Goal: Task Accomplishment & Management: Manage account settings

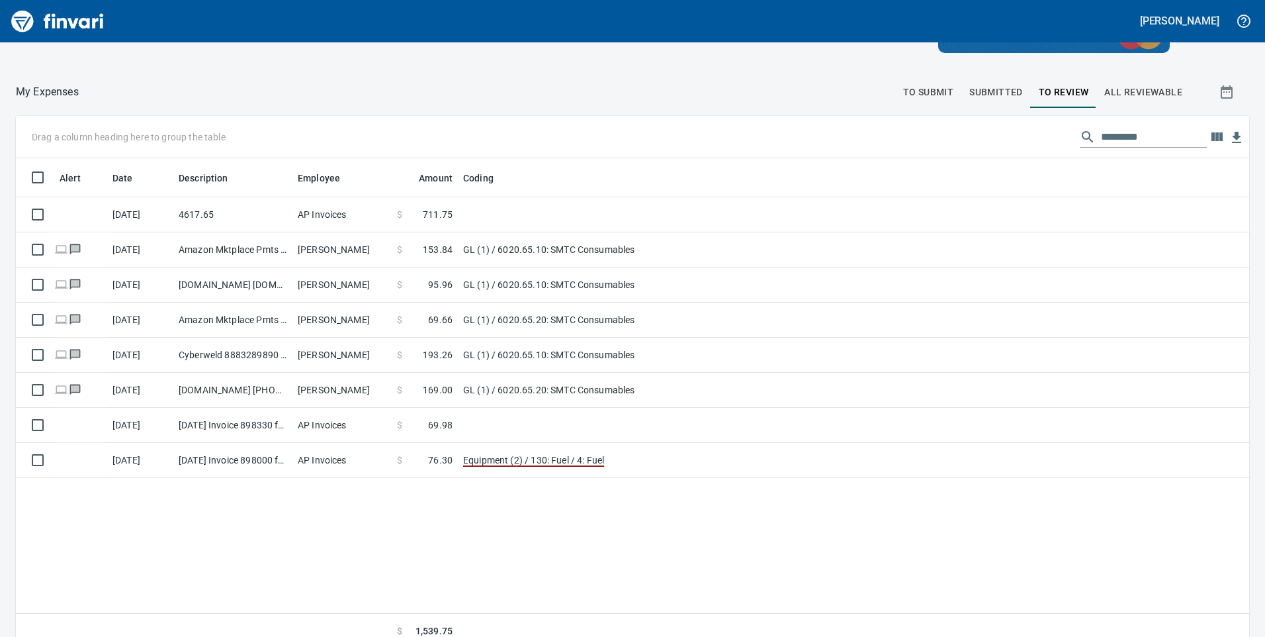
scroll to position [149, 0]
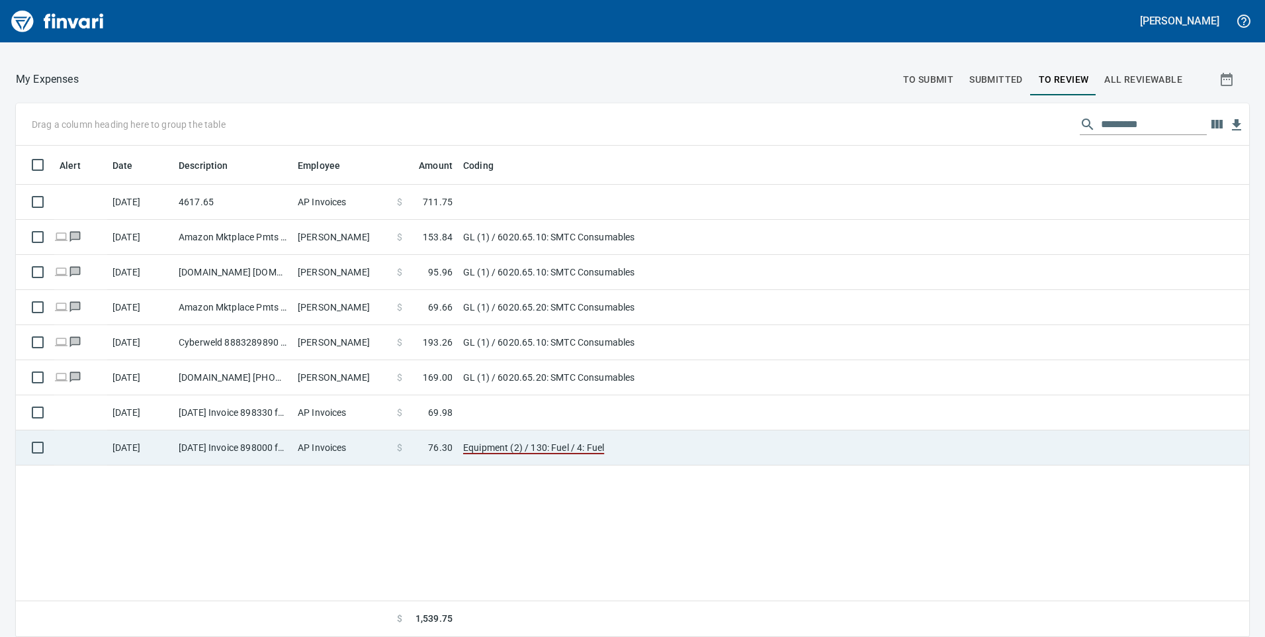
click at [398, 453] on span "$" at bounding box center [399, 447] width 5 height 13
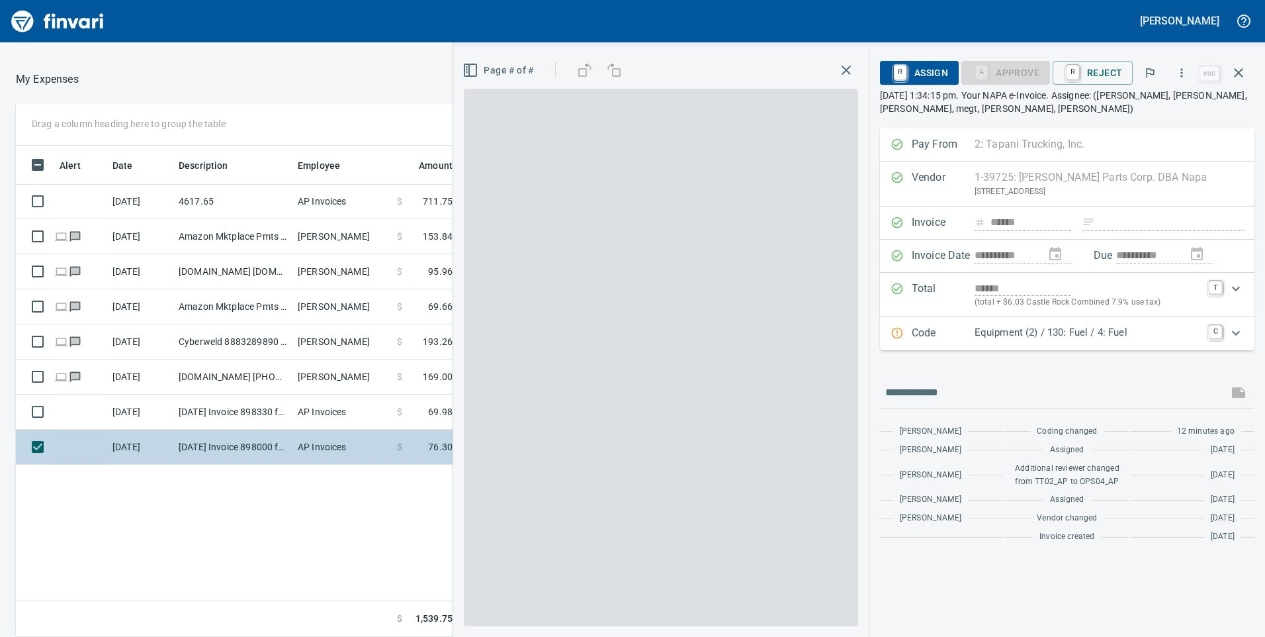
scroll to position [481, 883]
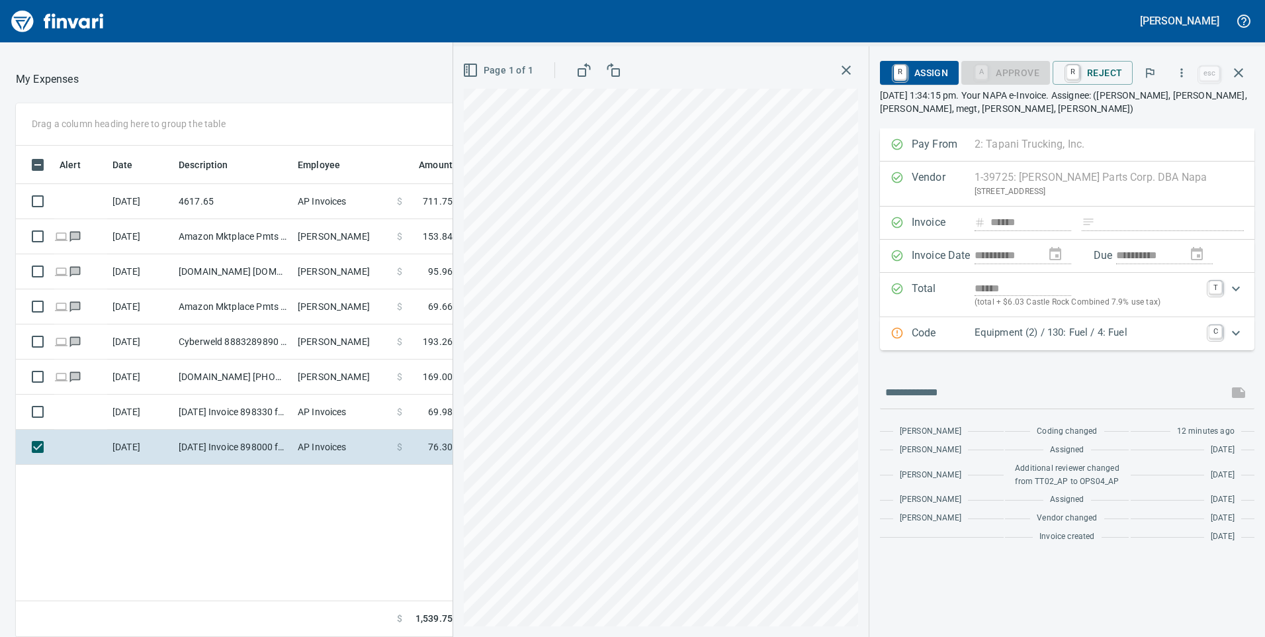
click at [1148, 325] on p "Equipment (2) / 130: Fuel / 4: Fuel" at bounding box center [1088, 332] width 226 height 15
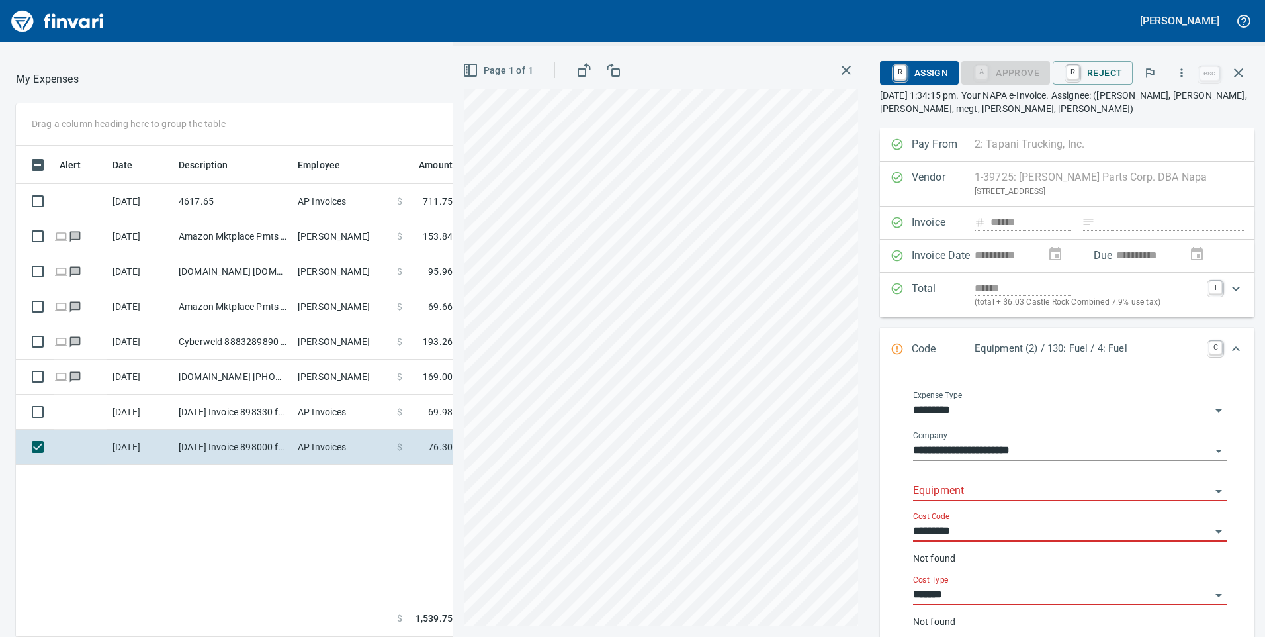
click at [977, 404] on input "*********" at bounding box center [1062, 410] width 298 height 19
click at [1195, 406] on input "*********" at bounding box center [1062, 410] width 298 height 19
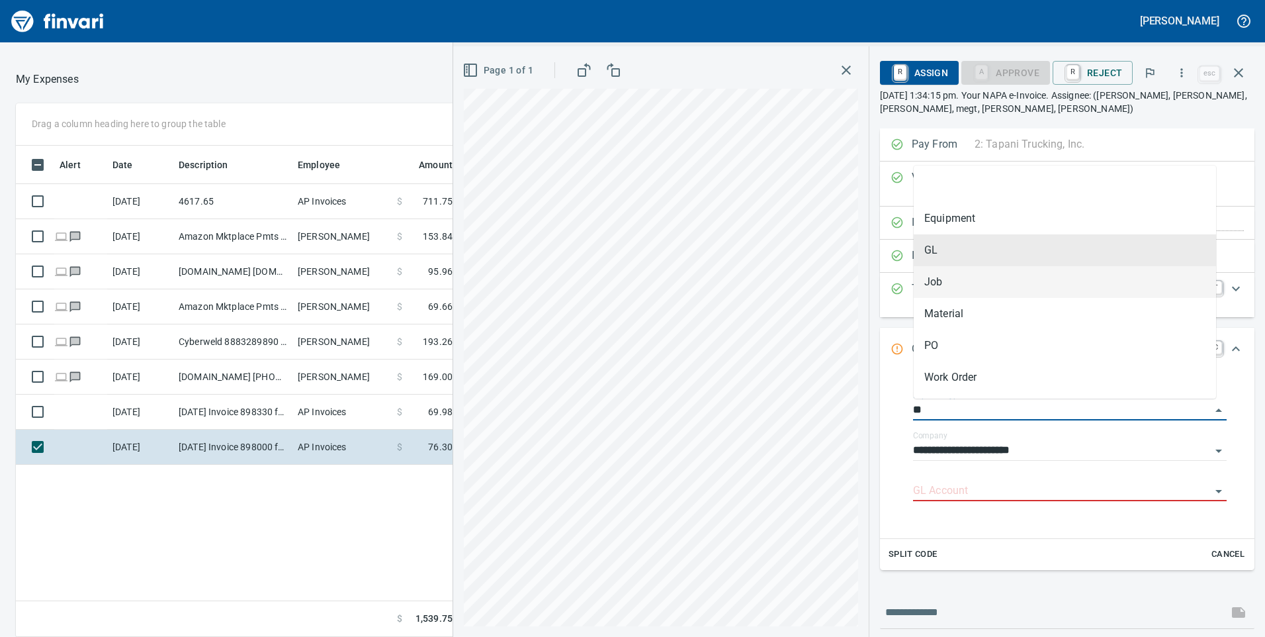
click at [952, 249] on div "**********" at bounding box center [1067, 256] width 375 height 33
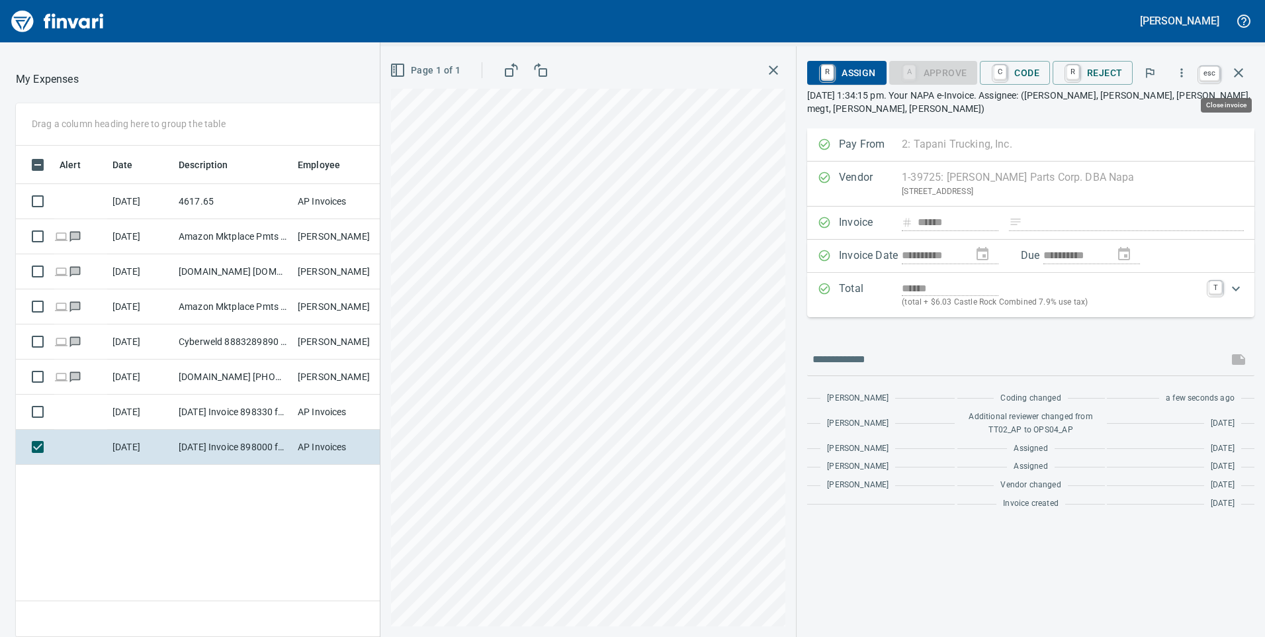
click at [1236, 78] on icon "button" at bounding box center [1239, 73] width 16 height 16
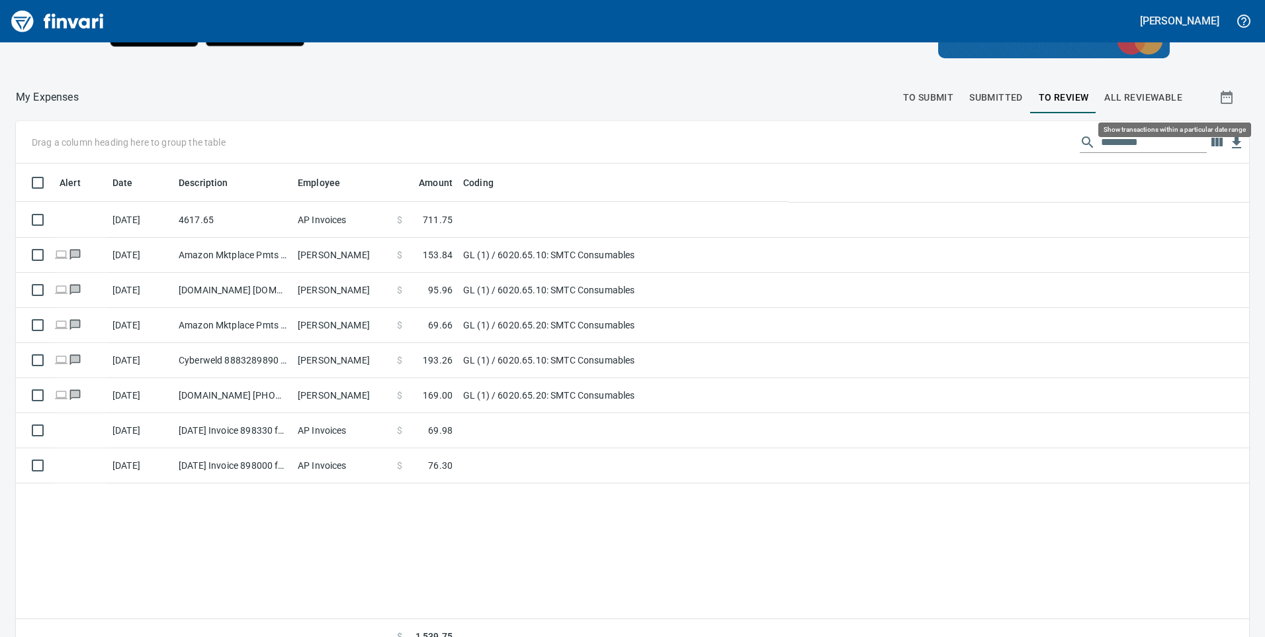
scroll to position [481, 1214]
click at [919, 99] on span "To Submit" at bounding box center [928, 97] width 51 height 17
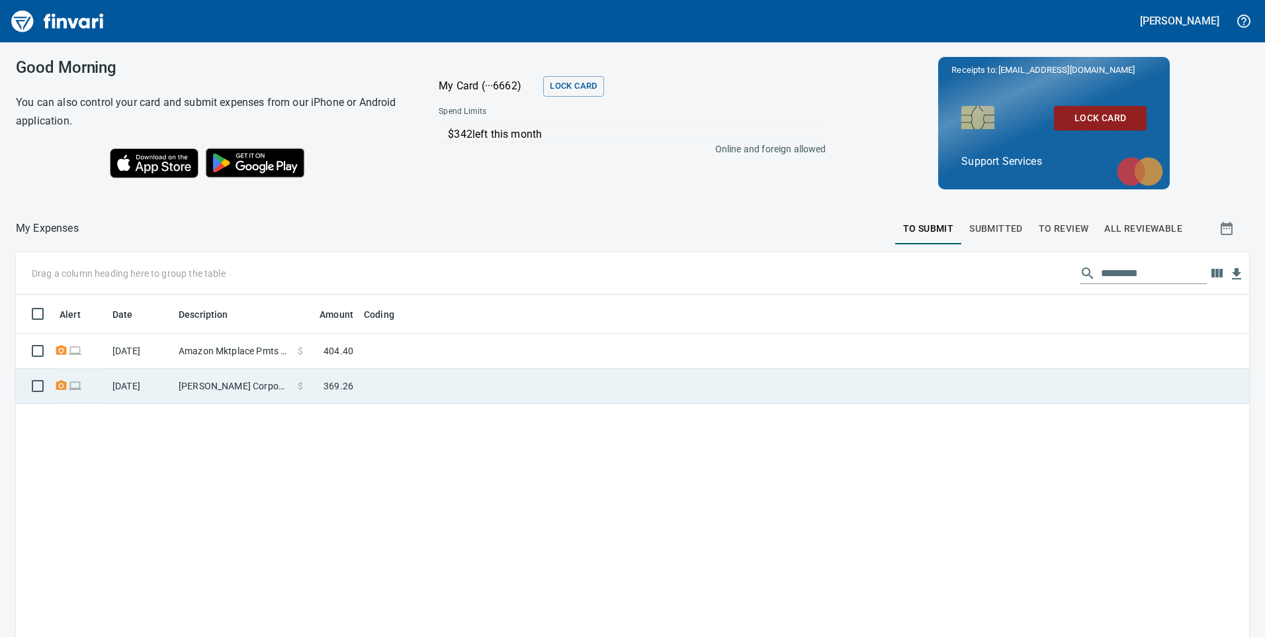
scroll to position [1, 1]
click at [308, 381] on span at bounding box center [313, 385] width 21 height 13
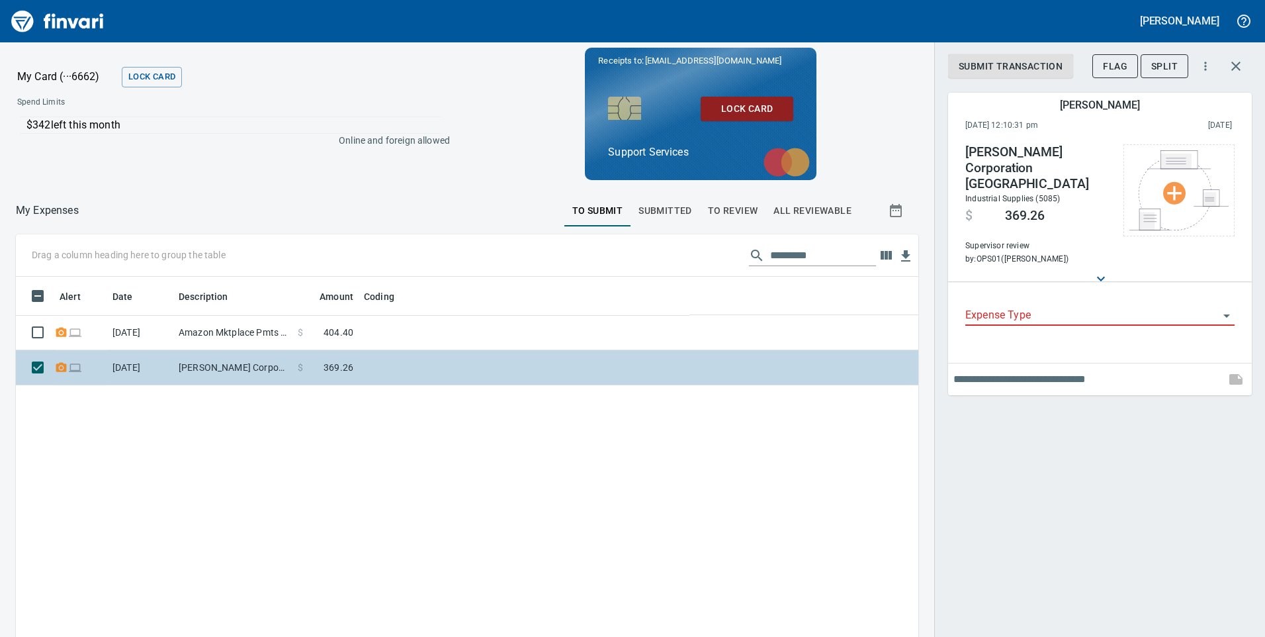
scroll to position [481, 883]
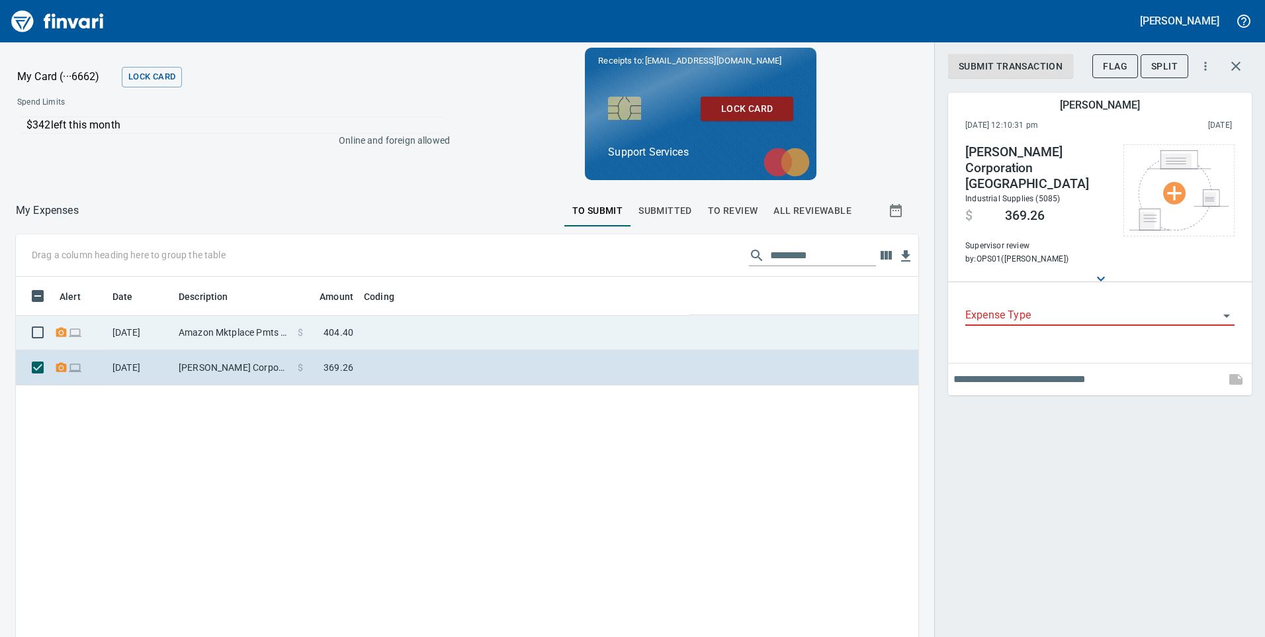
click at [408, 331] on td at bounding box center [524, 332] width 331 height 35
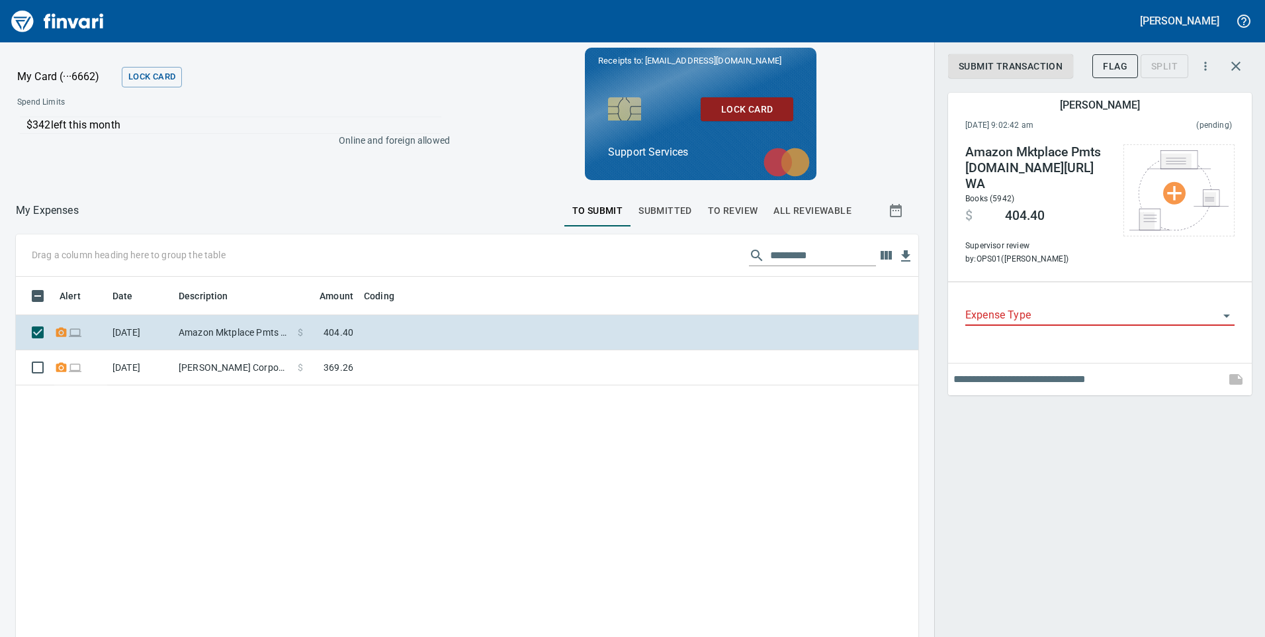
drag, startPoint x: 790, startPoint y: 398, endPoint x: 793, endPoint y: 379, distance: 18.7
click at [790, 389] on div "Alert Date Description Amount Coding [DATE] Amazon Mktplace Pmts [DOMAIN_NAME][…" at bounding box center [467, 523] width 903 height 492
